Goal: Task Accomplishment & Management: Manage account settings

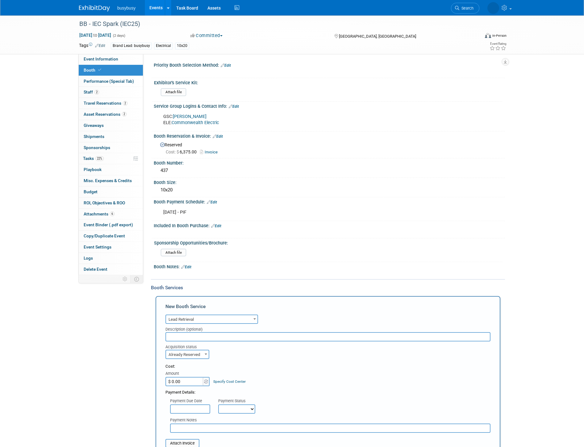
select select "7"
select select "2"
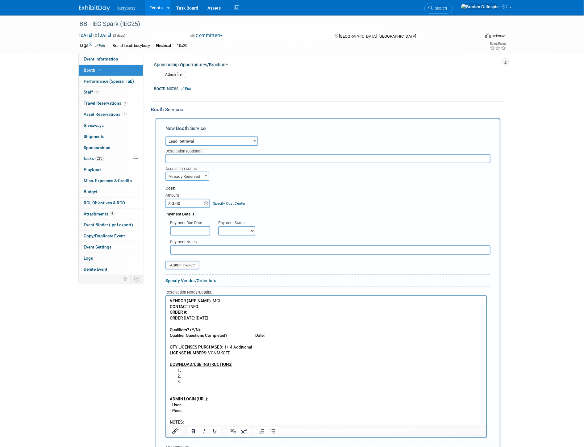
click at [233, 333] on p "VENDOR (APP NAME) : MCI CONTACT INFO : ORDER # : ORDER DATE : 9/22/25 Qualifier…" at bounding box center [326, 333] width 313 height 70
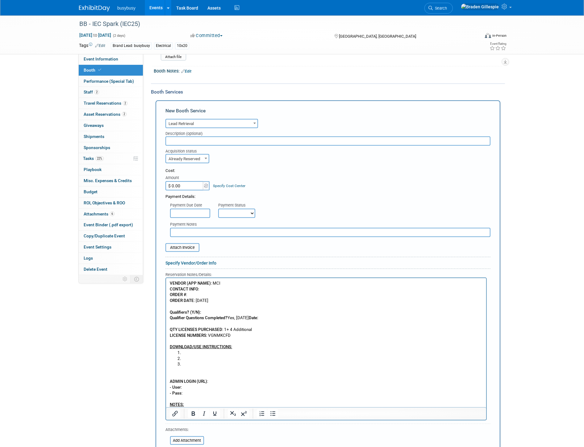
scroll to position [213, 0]
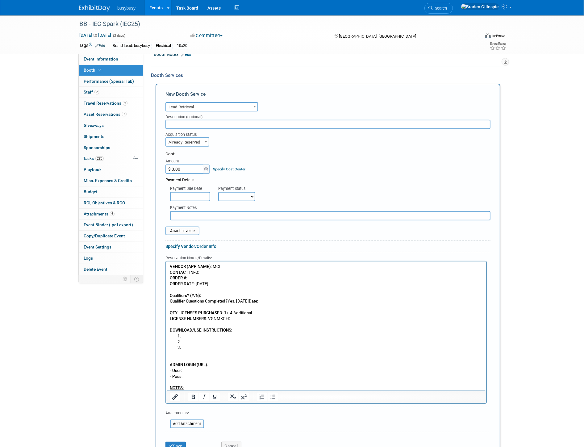
click at [194, 165] on input "$ 0.00" at bounding box center [185, 169] width 39 height 9
type input "$ 1,194.00"
click at [243, 267] on p "VENDOR (APP NAME) : MCI CONTACT INFO : ORDER # : ORDER DATE : 9/22/25 Qualifier…" at bounding box center [326, 299] width 313 height 70
click at [212, 337] on li "Rich Text Area. Press ALT-0 for help." at bounding box center [332, 336] width 301 height 6
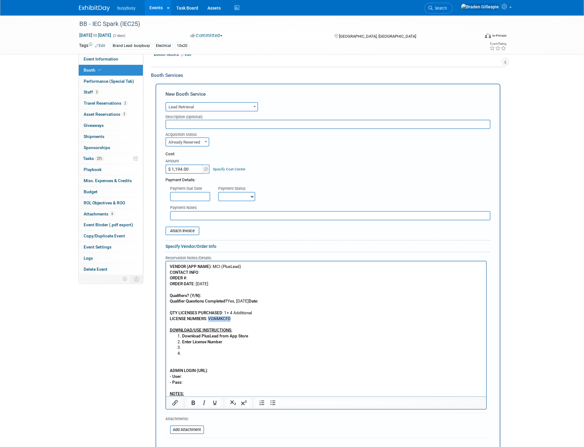
drag, startPoint x: 233, startPoint y: 319, endPoint x: 208, endPoint y: 319, distance: 25.0
click at [208, 319] on p "VENDOR (APP NAME) : MCI (PlusLead) CONTACT INFO : ORDER # : ORDER DATE : 9/22/2…" at bounding box center [326, 299] width 313 height 70
copy p "VGNMKCFD"
click at [234, 341] on li "Enter License Number" at bounding box center [332, 342] width 301 height 6
click at [207, 353] on li "Rich Text Area. Press ALT-0 for help." at bounding box center [332, 354] width 301 height 6
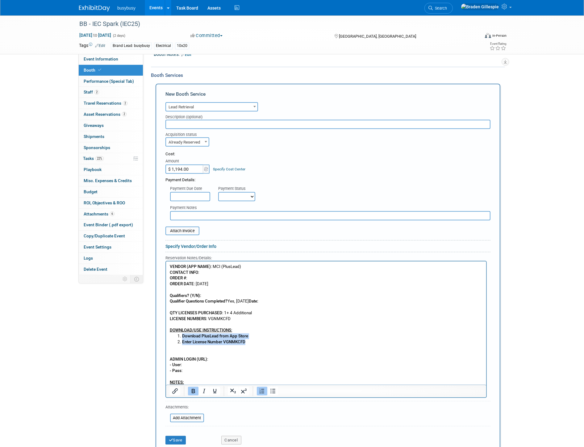
drag, startPoint x: 251, startPoint y: 344, endPoint x: 175, endPoint y: 337, distance: 76.3
click at [175, 337] on ol "Download PlusLead from App Store Enter License Number VGNMKCFD" at bounding box center [326, 338] width 313 height 11
click at [185, 337] on li "Download PlusLead from App Store" at bounding box center [332, 336] width 301 height 6
click at [179, 436] on button "Save" at bounding box center [176, 440] width 20 height 9
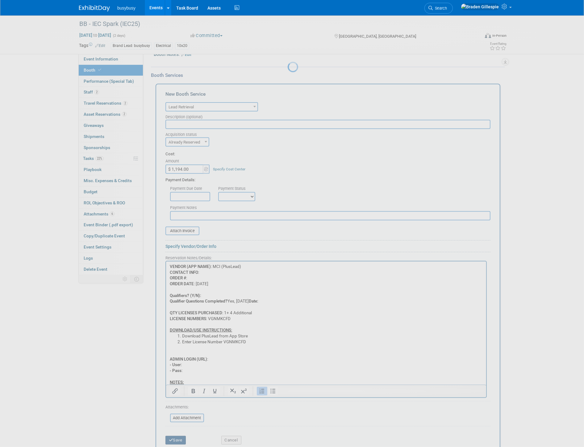
scroll to position [199, 0]
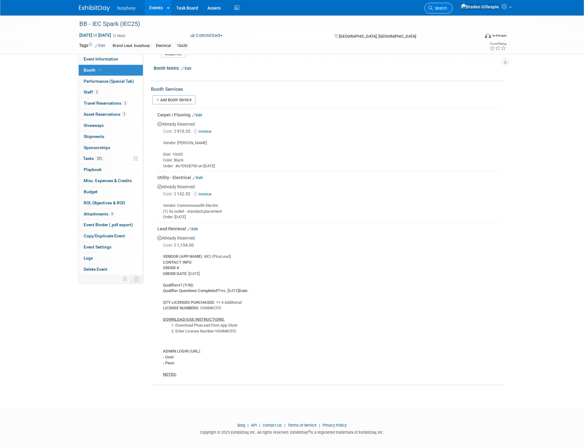
click at [447, 7] on span "Search" at bounding box center [440, 8] width 14 height 5
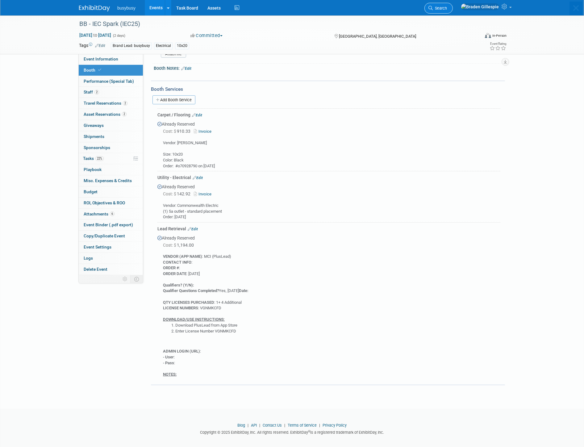
scroll to position [0, 0]
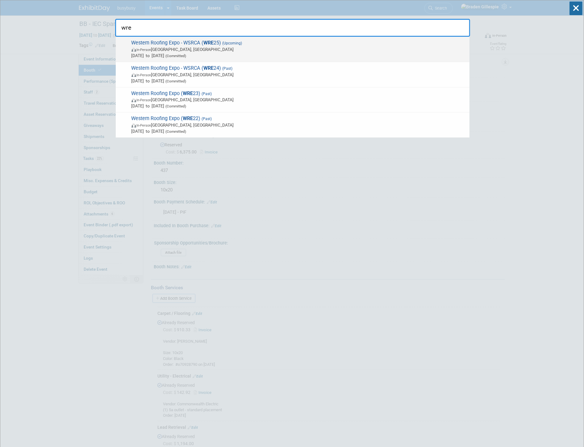
type input "wre"
click at [277, 48] on span "In-Person Las Vegas, NV" at bounding box center [299, 49] width 335 height 6
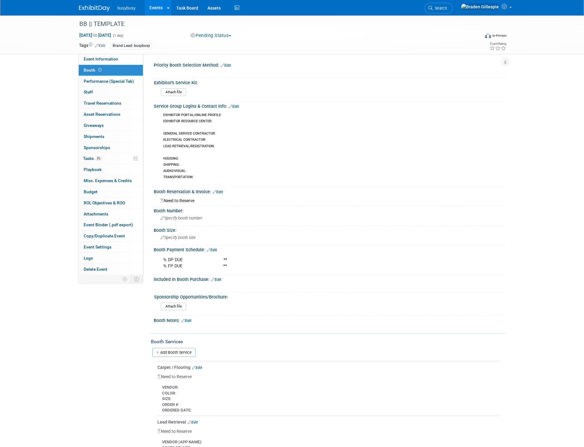
click at [447, 10] on span "Search" at bounding box center [440, 8] width 14 height 5
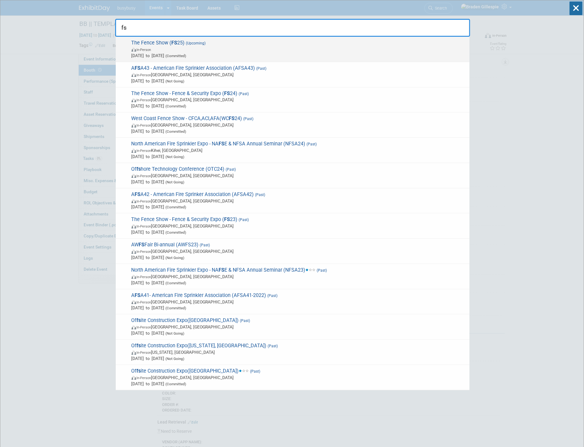
type input "fs"
click at [229, 49] on span "In-Person" at bounding box center [299, 49] width 335 height 6
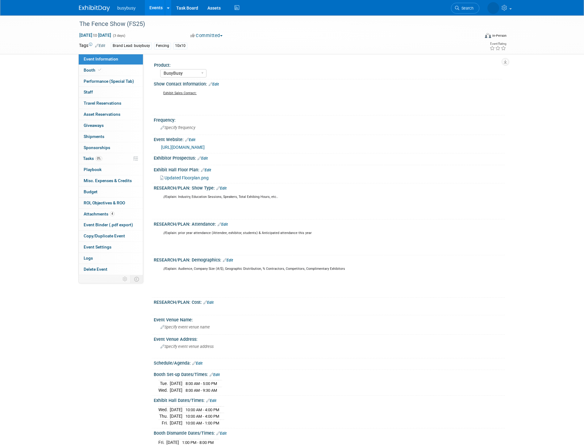
select select "BusyBusy"
drag, startPoint x: 120, startPoint y: 69, endPoint x: 153, endPoint y: 104, distance: 48.5
click at [120, 68] on link "Booth" at bounding box center [111, 70] width 64 height 11
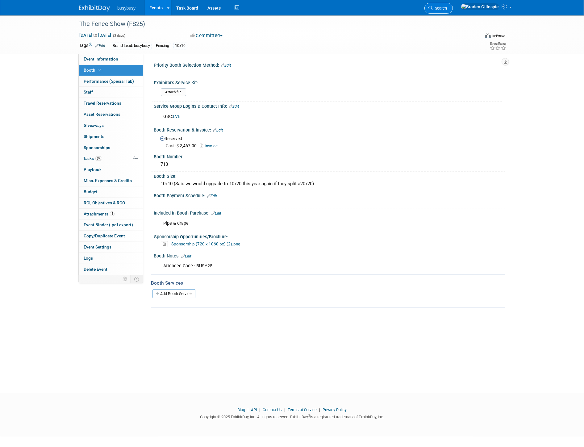
click at [447, 10] on span "Search" at bounding box center [440, 8] width 14 height 5
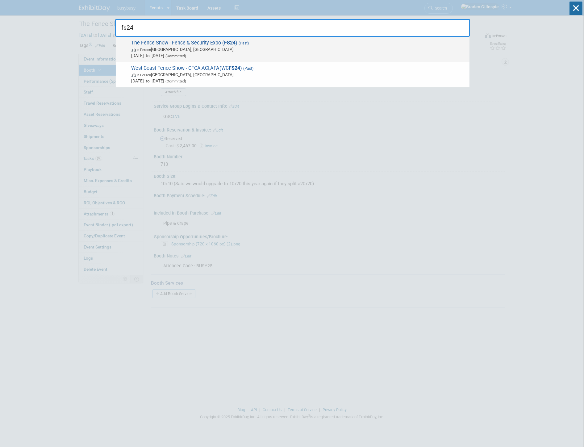
type input "fs24"
click at [258, 53] on span "Sep 11, 2024 to Sep 13, 2024 (Committed)" at bounding box center [299, 56] width 335 height 6
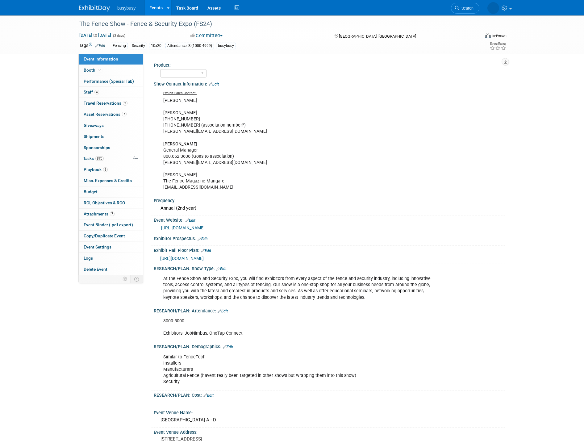
select select "No"
click at [110, 69] on link "Booth" at bounding box center [111, 70] width 64 height 11
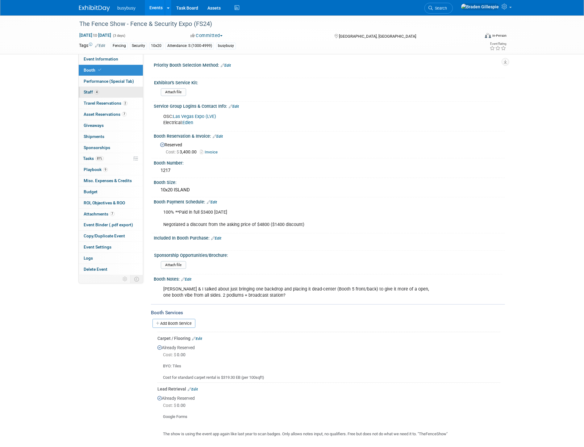
click at [99, 93] on link "4 Staff 4" at bounding box center [111, 92] width 64 height 11
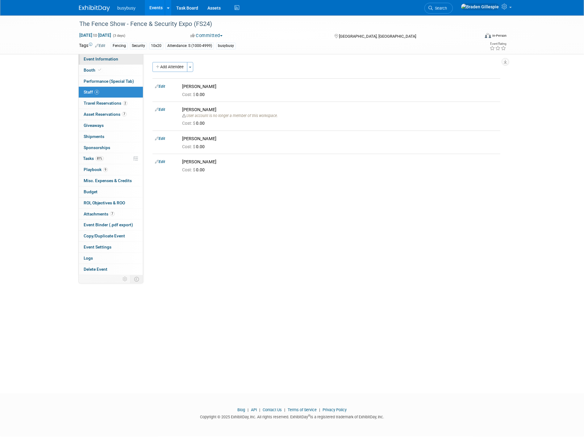
click at [114, 59] on span "Event Information" at bounding box center [101, 59] width 35 height 5
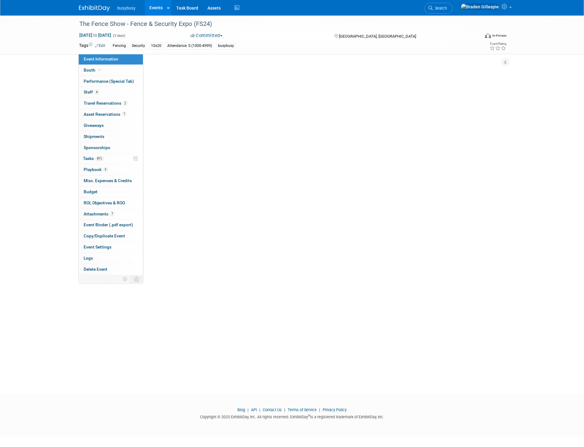
select select "No"
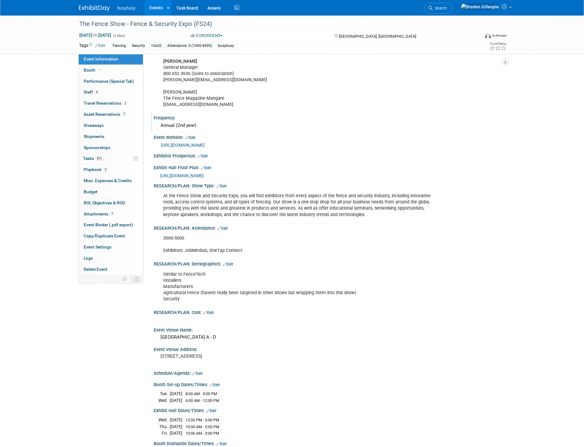
scroll to position [103, 0]
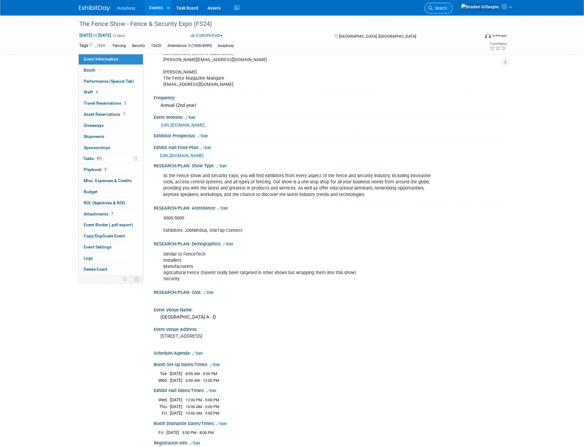
click at [433, 6] on icon at bounding box center [431, 8] width 4 height 4
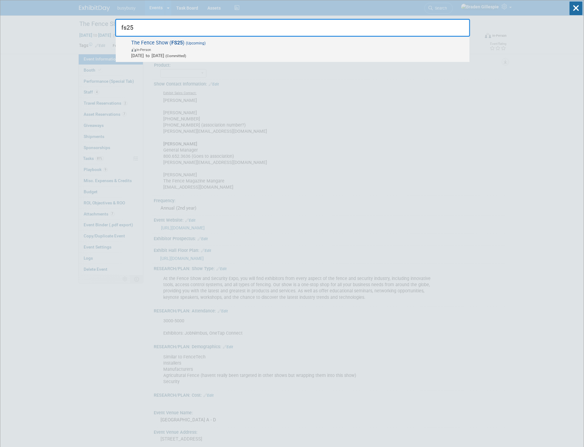
type input "fs25"
click at [218, 55] on span "Oct 1, 2025 to Oct 3, 2025 (Committed)" at bounding box center [299, 56] width 335 height 6
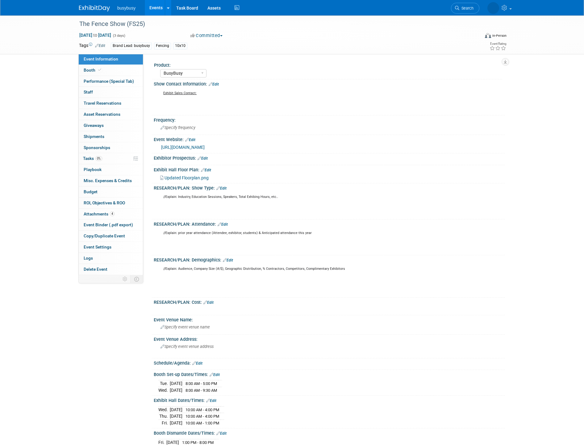
select select "BusyBusy"
click at [97, 5] on img at bounding box center [94, 8] width 31 height 6
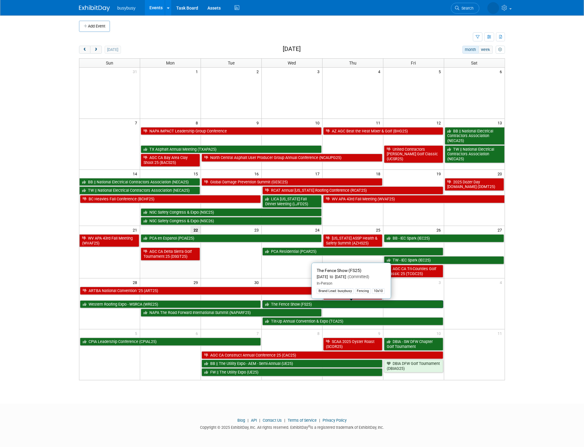
scroll to position [2, 0]
click at [331, 305] on link "The Fence Show (FS25)" at bounding box center [353, 305] width 181 height 8
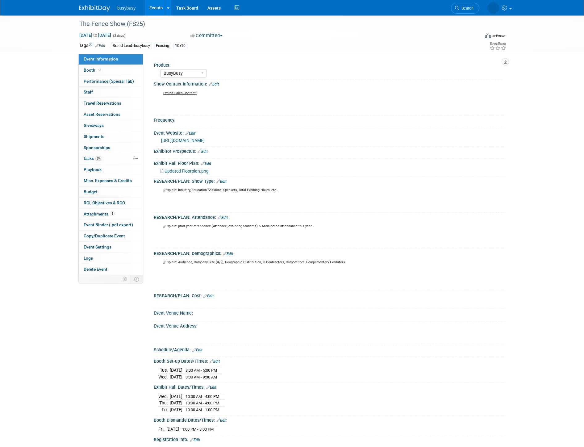
select select "BusyBusy"
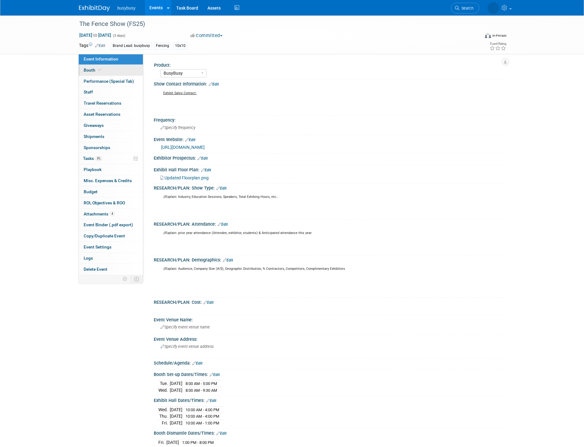
click at [105, 74] on link "Booth" at bounding box center [111, 70] width 64 height 11
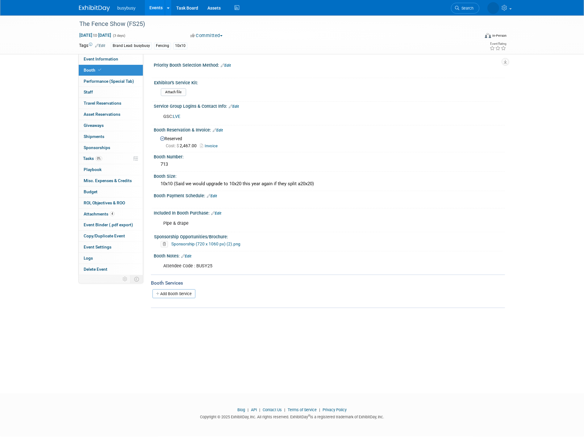
click at [108, 66] on link "Booth" at bounding box center [111, 70] width 64 height 11
click at [110, 59] on span "Event Information" at bounding box center [101, 59] width 35 height 5
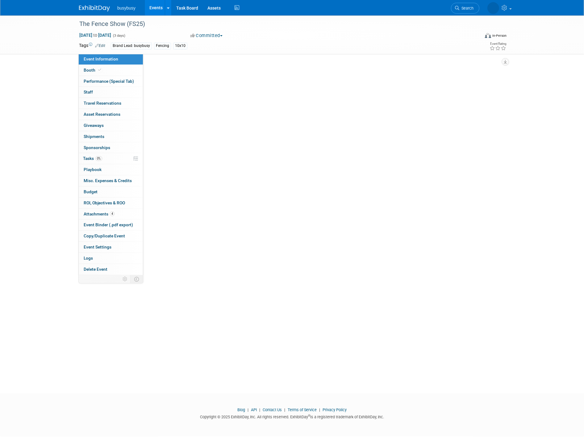
select select "BusyBusy"
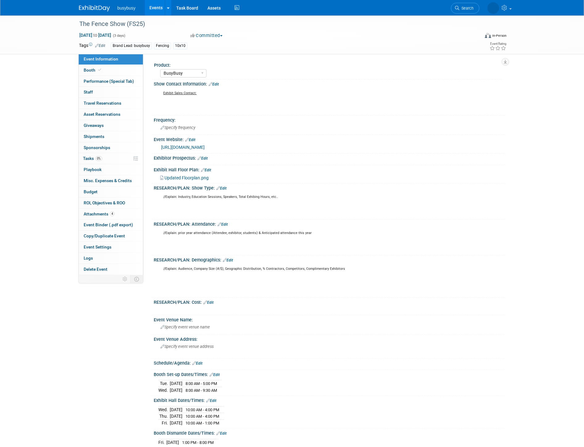
click at [195, 175] on span "Updated Floorplan.png" at bounding box center [187, 177] width 44 height 5
click at [99, 4] on link at bounding box center [98, 5] width 38 height 5
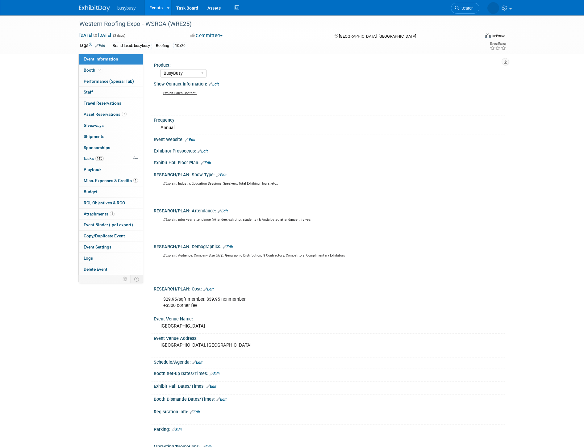
select select "BusyBusy"
click at [188, 23] on div "Western Roofing Expo - WSRCA (WRE25)" at bounding box center [273, 24] width 393 height 11
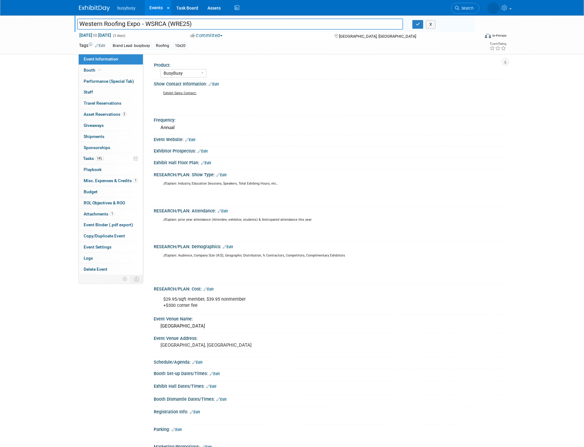
drag, startPoint x: 187, startPoint y: 23, endPoint x: 66, endPoint y: 29, distance: 120.9
click at [66, 29] on div "Western Roofing Expo - WSRCA (WRE25) Western Roofing Expo - WSRCA (WRE25) X [DA…" at bounding box center [292, 34] width 584 height 39
click at [468, 7] on span "Search" at bounding box center [467, 8] width 14 height 5
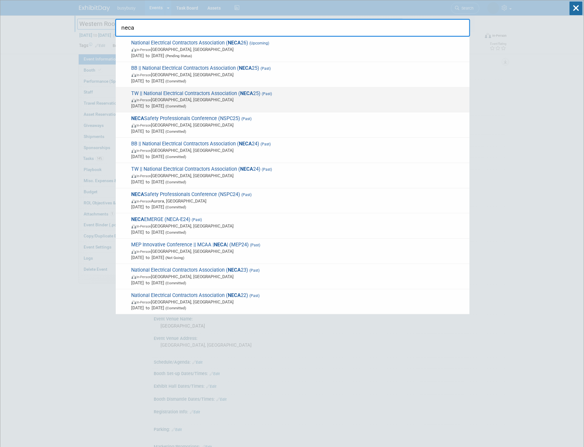
type input "neca"
click at [258, 97] on span "In-Person Chicago, IL" at bounding box center [299, 100] width 335 height 6
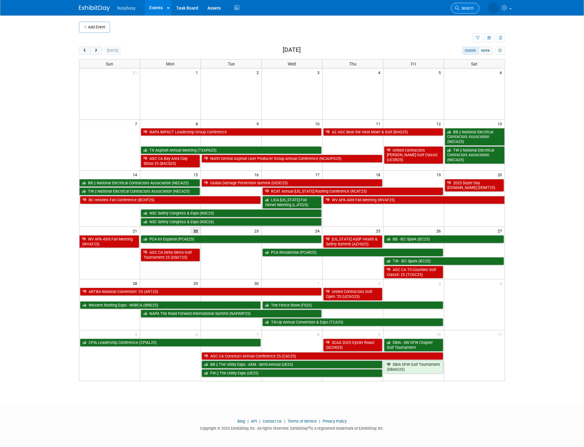
click at [461, 10] on link "Search" at bounding box center [465, 8] width 28 height 11
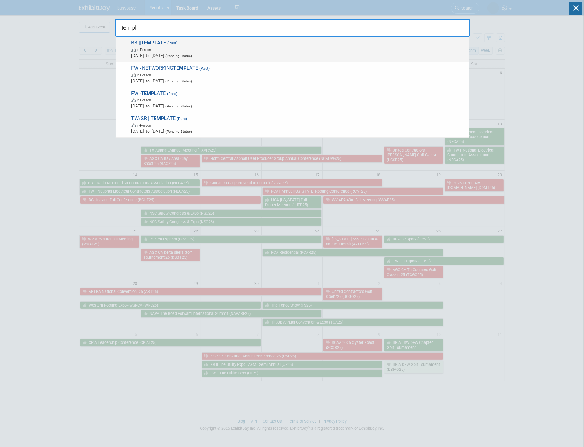
type input "templ"
click at [310, 48] on span "In-Person" at bounding box center [299, 49] width 335 height 6
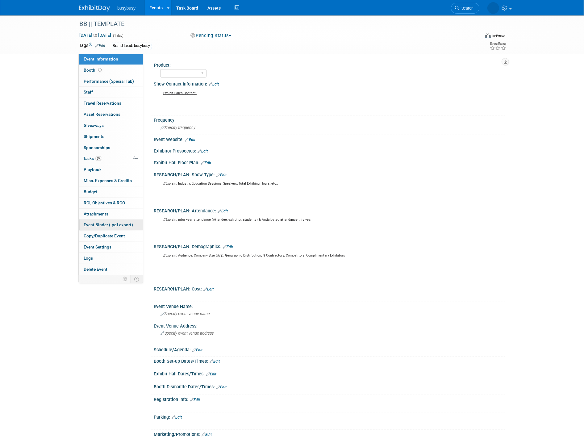
click at [109, 226] on span "Event Binder (.pdf export)" at bounding box center [108, 224] width 49 height 5
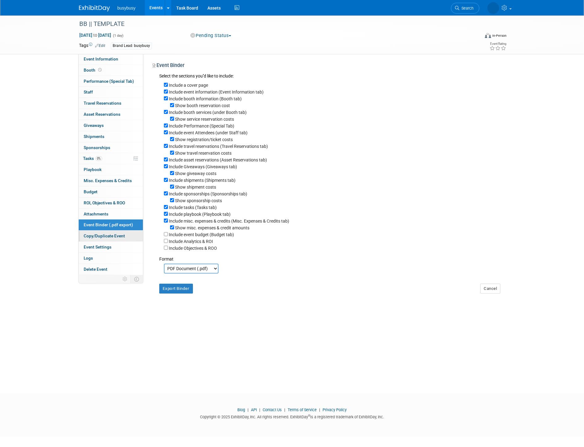
click at [107, 232] on link "Copy/Duplicate Event" at bounding box center [111, 236] width 64 height 11
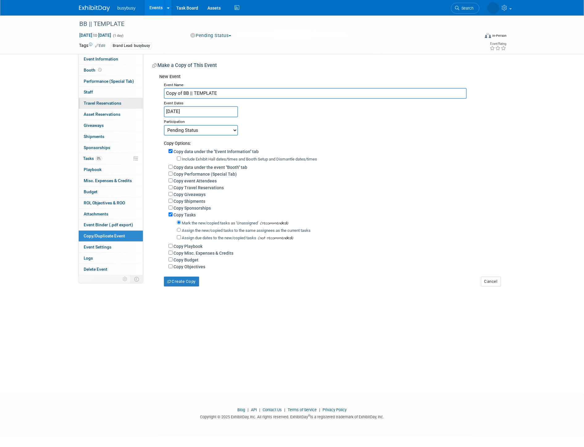
drag, startPoint x: 230, startPoint y: 89, endPoint x: 93, endPoint y: 101, distance: 137.3
click at [93, 101] on div "Event Information Event Info Booth Booth Performance (Special Tab) Performance …" at bounding box center [292, 150] width 436 height 271
paste input "Western Roofing Expo - WSRCA (WRE2"
type input "Western Roofing Expo - WSRCA (WRE26)"
click at [214, 111] on input "Jan 1, 2024" at bounding box center [201, 111] width 74 height 11
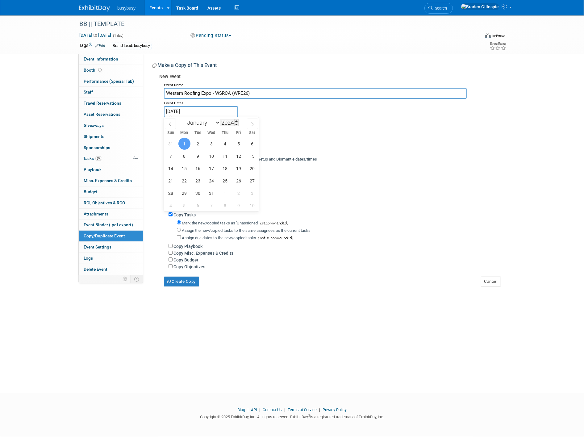
click at [234, 120] on input "2024" at bounding box center [229, 122] width 19 height 7
click at [236, 120] on span at bounding box center [236, 121] width 4 height 4
type input "2026"
click at [214, 121] on select "January February March April May June July August September October November De…" at bounding box center [203, 123] width 36 height 8
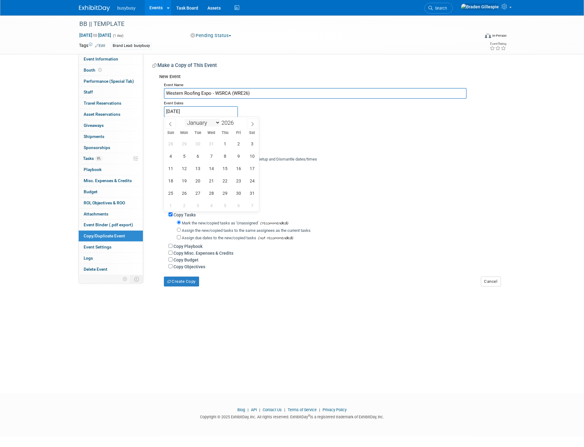
select select "8"
click at [185, 119] on select "January February March April May June July August September October November De…" at bounding box center [203, 123] width 36 height 8
click at [174, 190] on span "27" at bounding box center [171, 193] width 12 height 12
click at [201, 192] on span "29" at bounding box center [198, 193] width 12 height 12
type input "Sep 27, 2026 to Sep 29, 2026"
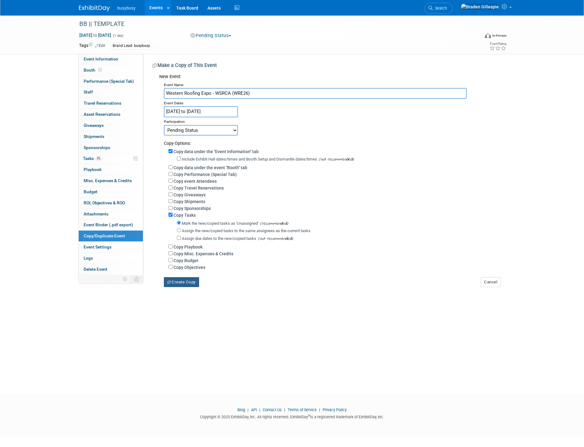
click at [189, 280] on button "Create Copy" at bounding box center [181, 282] width 35 height 10
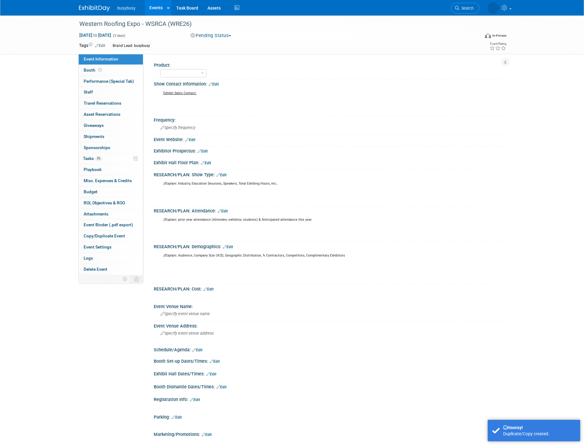
click at [211, 161] on link "Edit" at bounding box center [206, 163] width 10 height 4
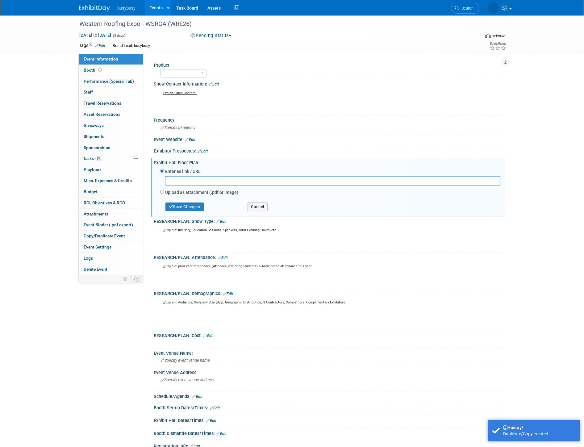
type input "Western Roofing Expo - WSRCA (WRE2"
drag, startPoint x: 256, startPoint y: 181, endPoint x: 172, endPoint y: 170, distance: 84.8
click at [153, 171] on div "Exhibit Hall Floor Plan: Edit Enter as link / URL Western Roofing Expo - WSRCA …" at bounding box center [328, 187] width 354 height 59
click at [206, 180] on input "text" at bounding box center [333, 181] width 336 height 10
paste input "https://script.google.com/macros/s/AKfycbz-f6rc-9T6HAy9pAoWmfQ3RYCA-FdgfPZoe0rK…"
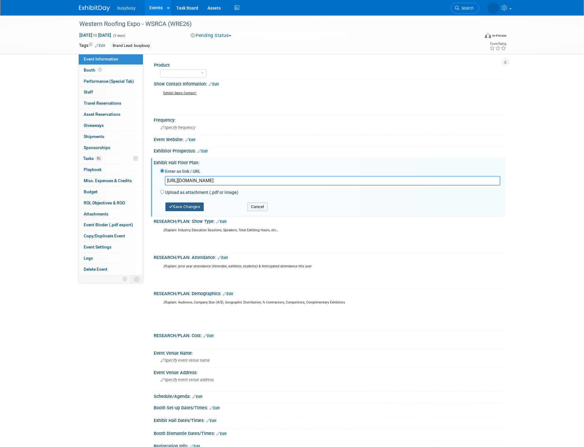
type input "https://script.google.com/macros/s/AKfycbz-f6rc-9T6HAy9pAoWmfQ3RYCA-FdgfPZoe0rK…"
click at [192, 205] on button "Save Changes" at bounding box center [185, 207] width 38 height 9
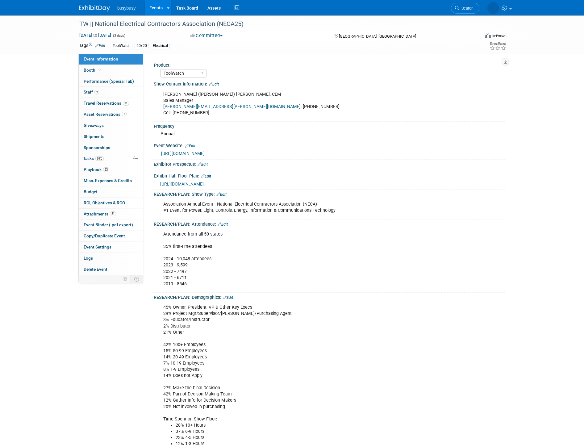
select select "ToolWatch"
click at [104, 136] on link "0 Shipments 0" at bounding box center [111, 136] width 64 height 11
